Goal: Information Seeking & Learning: Learn about a topic

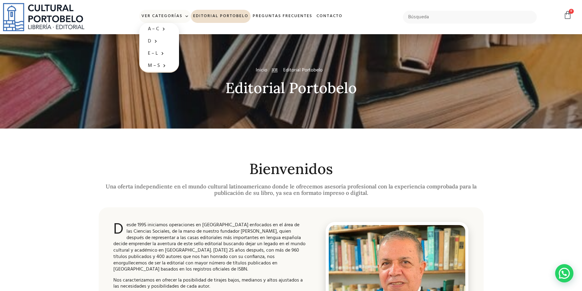
click at [166, 16] on link "Ver Categorías" at bounding box center [165, 16] width 52 height 13
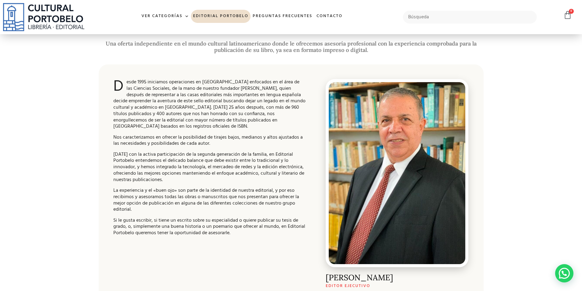
scroll to position [22, 0]
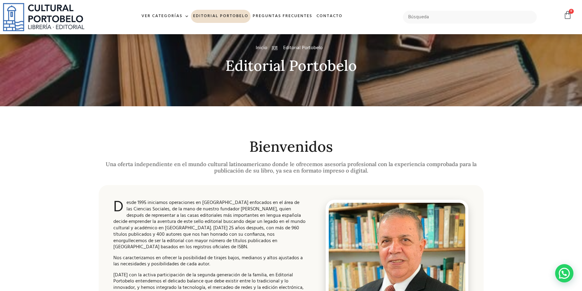
click at [261, 48] on span "Inicio" at bounding box center [262, 47] width 12 height 7
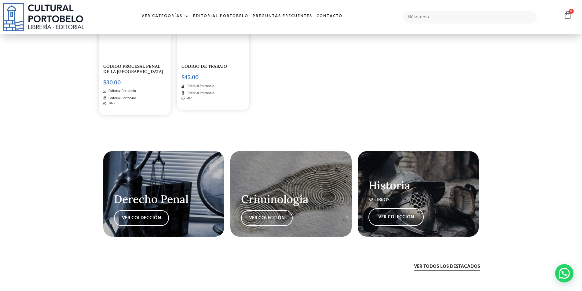
scroll to position [1138, 0]
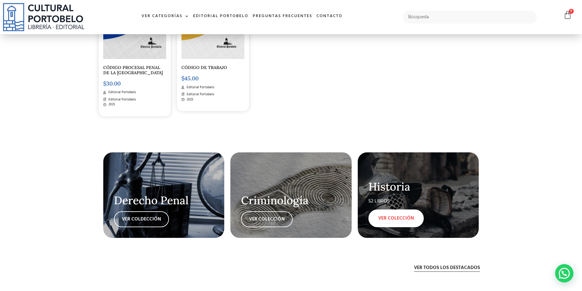
click at [384, 210] on link "VER COLECCIÓN" at bounding box center [395, 218] width 55 height 18
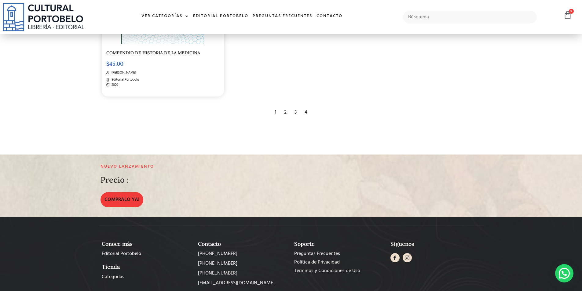
scroll to position [1283, 0]
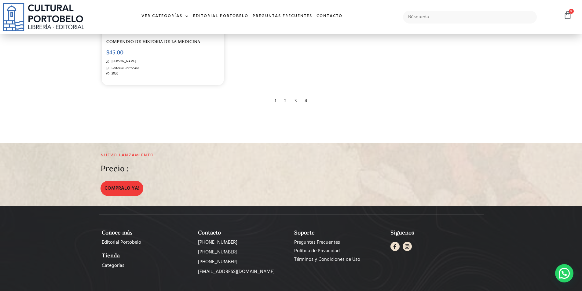
click at [283, 96] on div "2" at bounding box center [285, 100] width 9 height 13
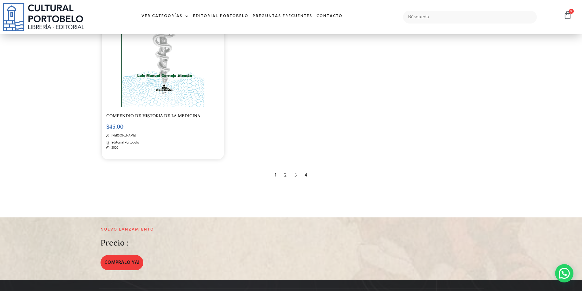
scroll to position [1191, 0]
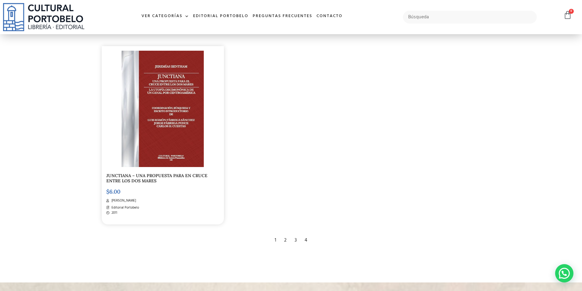
scroll to position [1160, 0]
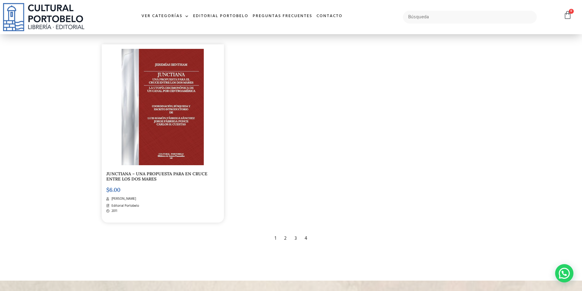
click at [297, 234] on div "3" at bounding box center [295, 238] width 8 height 13
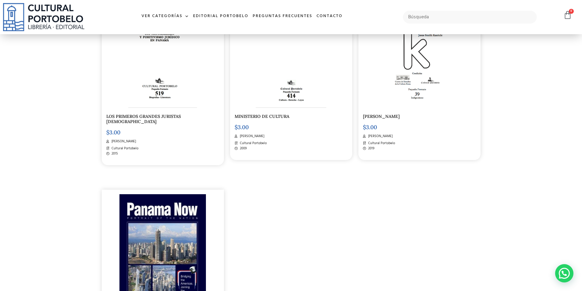
scroll to position [1160, 0]
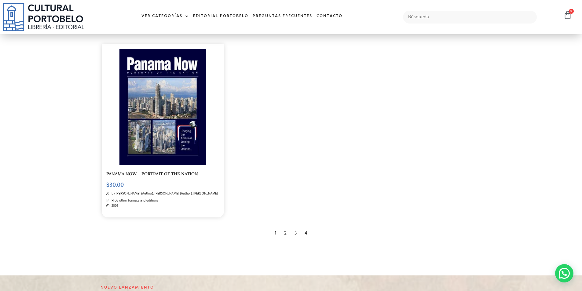
click at [307, 227] on div "4" at bounding box center [305, 233] width 9 height 13
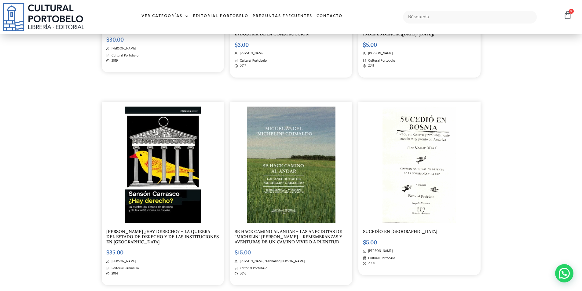
scroll to position [48, 0]
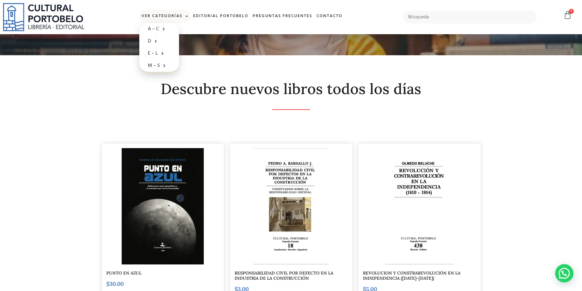
click at [170, 15] on link "Ver Categorías" at bounding box center [165, 16] width 52 height 13
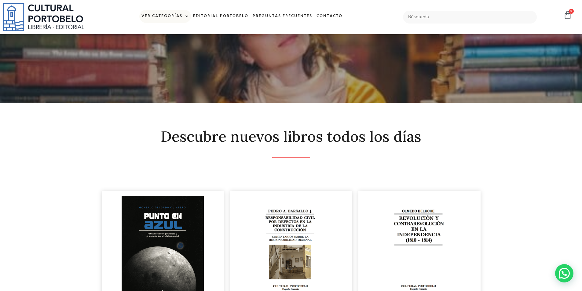
click at [170, 15] on link "Ver Categorías" at bounding box center [165, 16] width 52 height 13
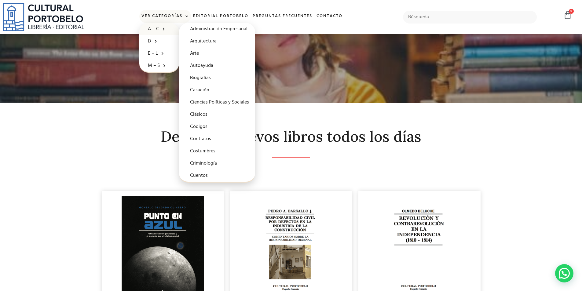
click at [160, 27] on span at bounding box center [162, 28] width 6 height 9
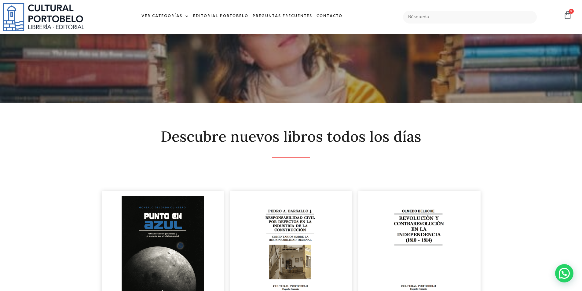
click at [160, 27] on div "Ver Categorías A – C Administración Empresarial Arquitectura Arte Autoayuda Bio…" at bounding box center [241, 17] width 309 height 34
click at [168, 14] on link "Ver Categorías" at bounding box center [165, 16] width 52 height 13
click at [168, 15] on link "Ver Categorías" at bounding box center [165, 16] width 52 height 13
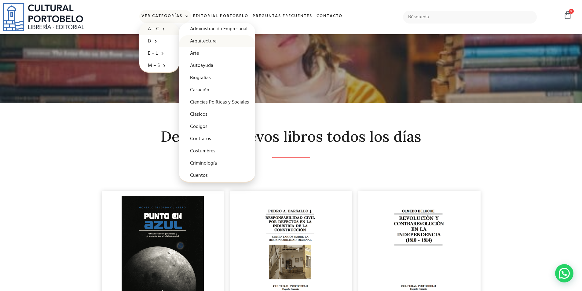
click at [198, 39] on link "Arquitectura" at bounding box center [217, 41] width 76 height 12
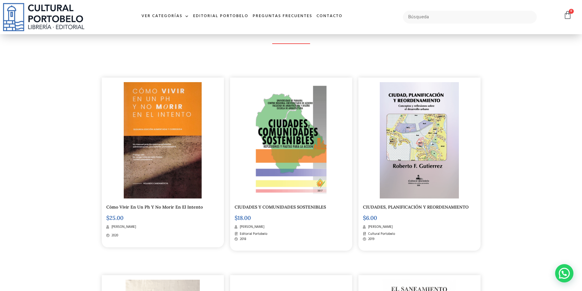
scroll to position [105, 0]
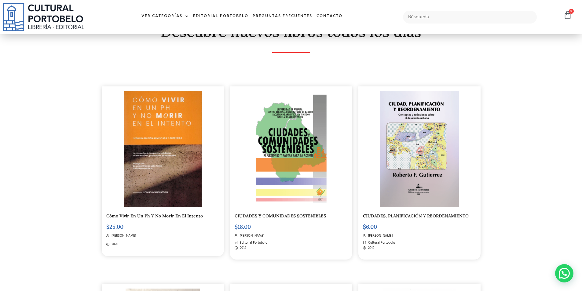
click at [422, 151] on img at bounding box center [419, 149] width 79 height 116
